Goal: Navigation & Orientation: Find specific page/section

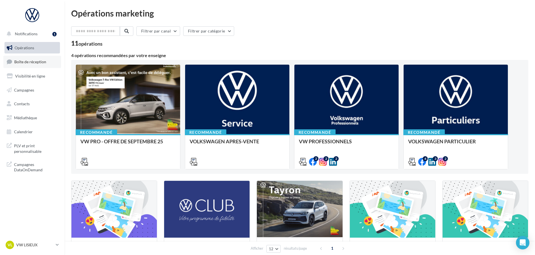
click at [40, 58] on link "Boîte de réception" at bounding box center [32, 62] width 58 height 12
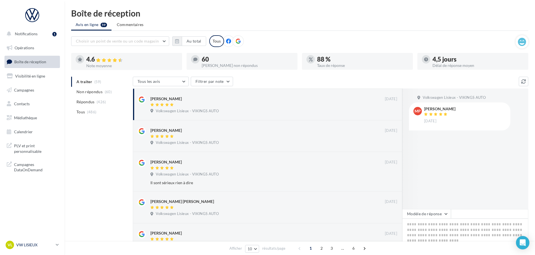
click at [34, 243] on p "VW LISIEUX" at bounding box center [34, 245] width 37 height 6
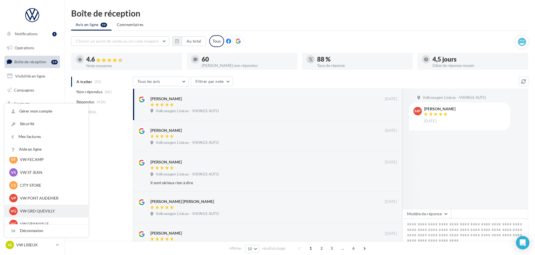
scroll to position [112, 0]
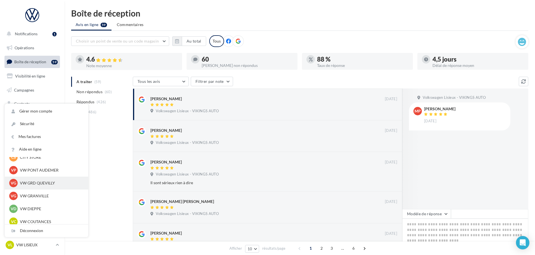
click at [38, 181] on p "VW GRD QUEVILLY" at bounding box center [51, 183] width 62 height 6
